Goal: Information Seeking & Learning: Find specific fact

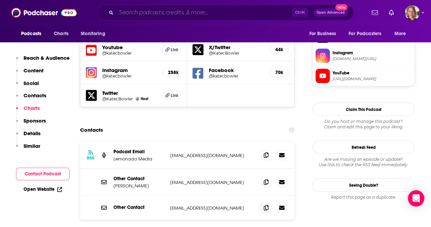
click at [187, 14] on input "Search podcasts, credits, & more..." at bounding box center [204, 12] width 176 height 11
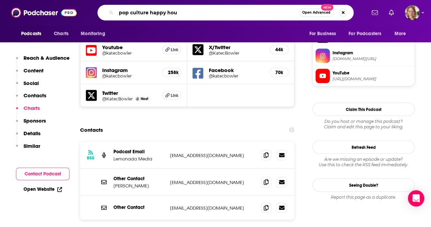
type input "pop culture happy hour"
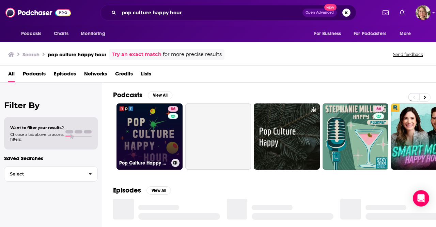
click at [169, 119] on div "86" at bounding box center [174, 132] width 12 height 52
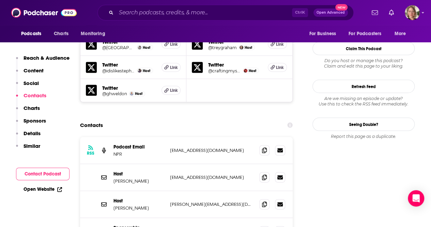
scroll to position [647, 0]
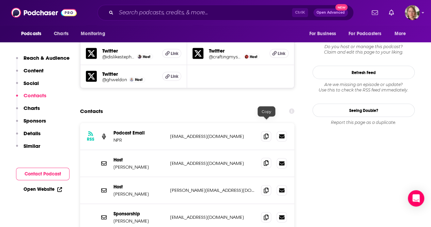
click at [266, 160] on icon at bounding box center [266, 162] width 5 height 5
